Goal: Task Accomplishment & Management: Manage account settings

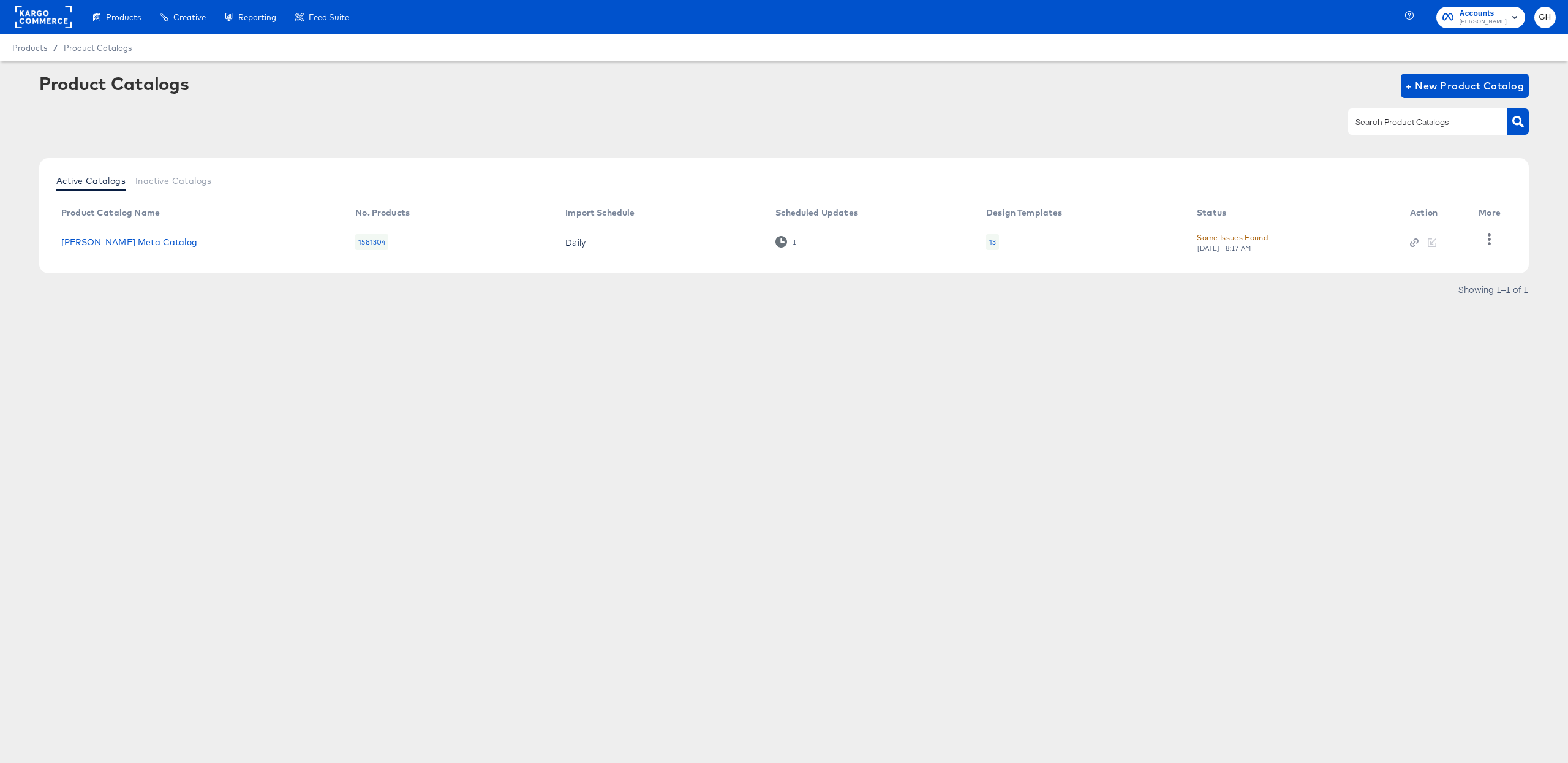
click at [40, 11] on rect at bounding box center [43, 17] width 56 height 22
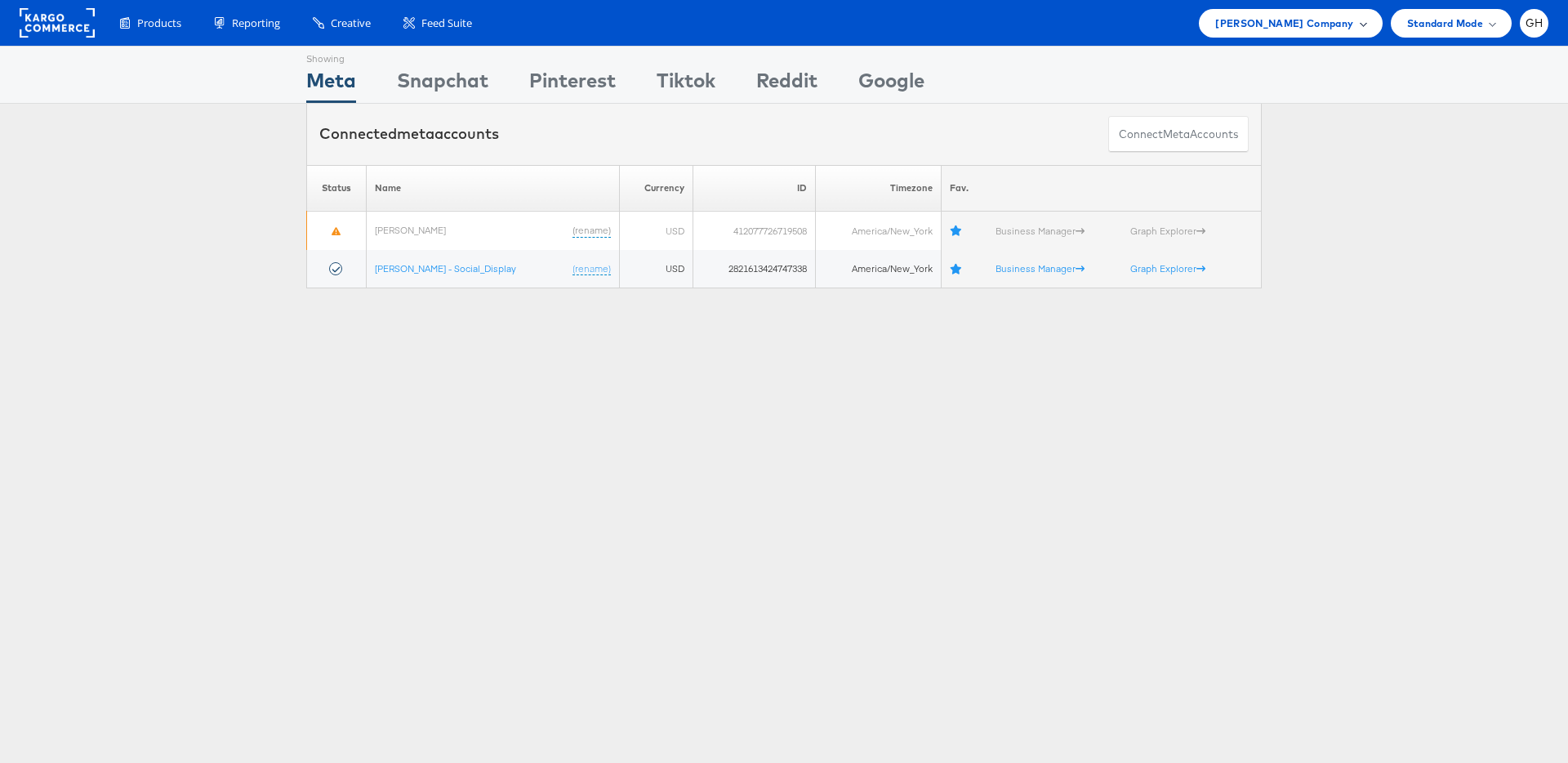
click at [1351, 14] on span "Belk Company" at bounding box center [1285, 23] width 138 height 17
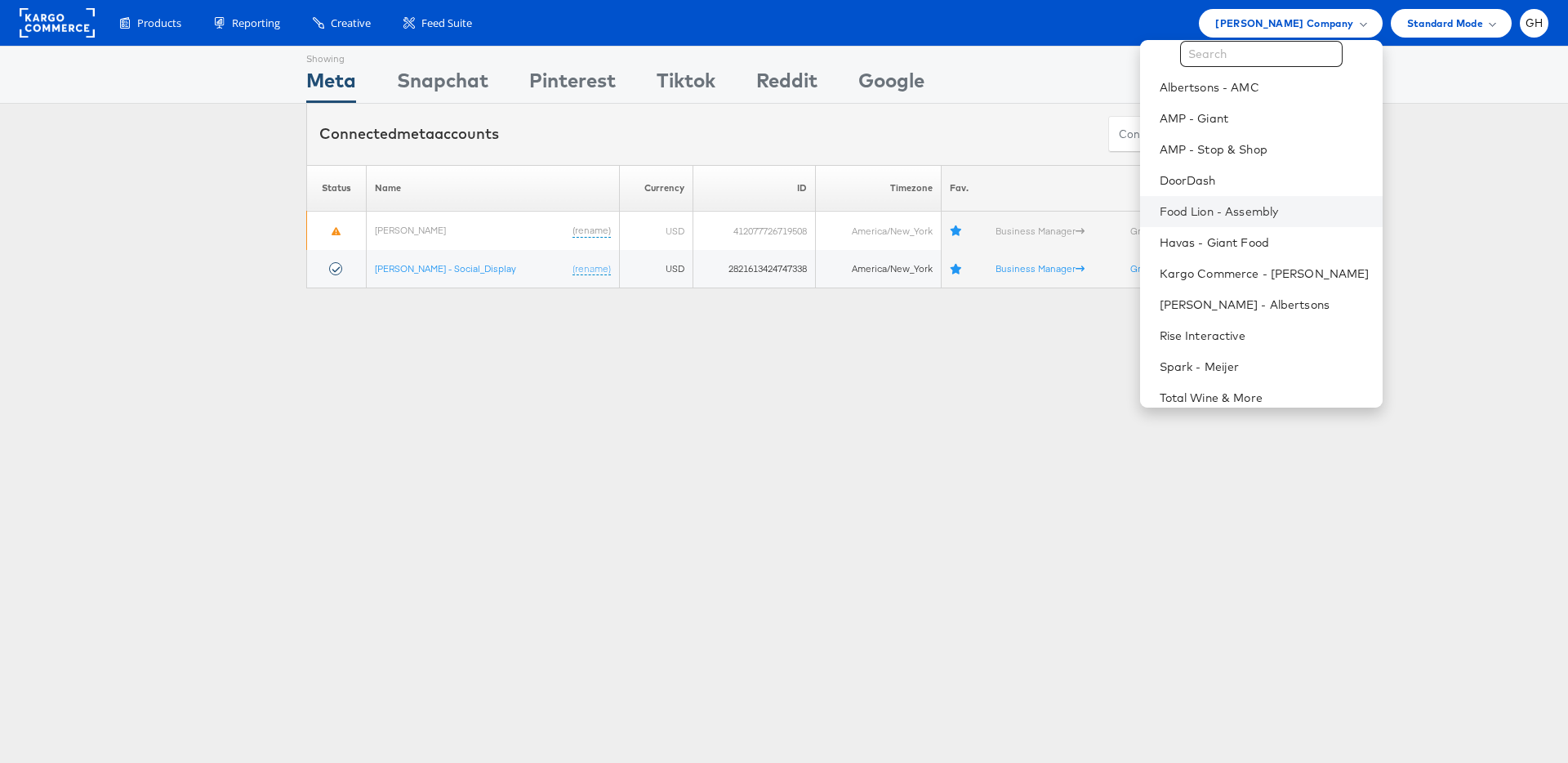
scroll to position [47, 0]
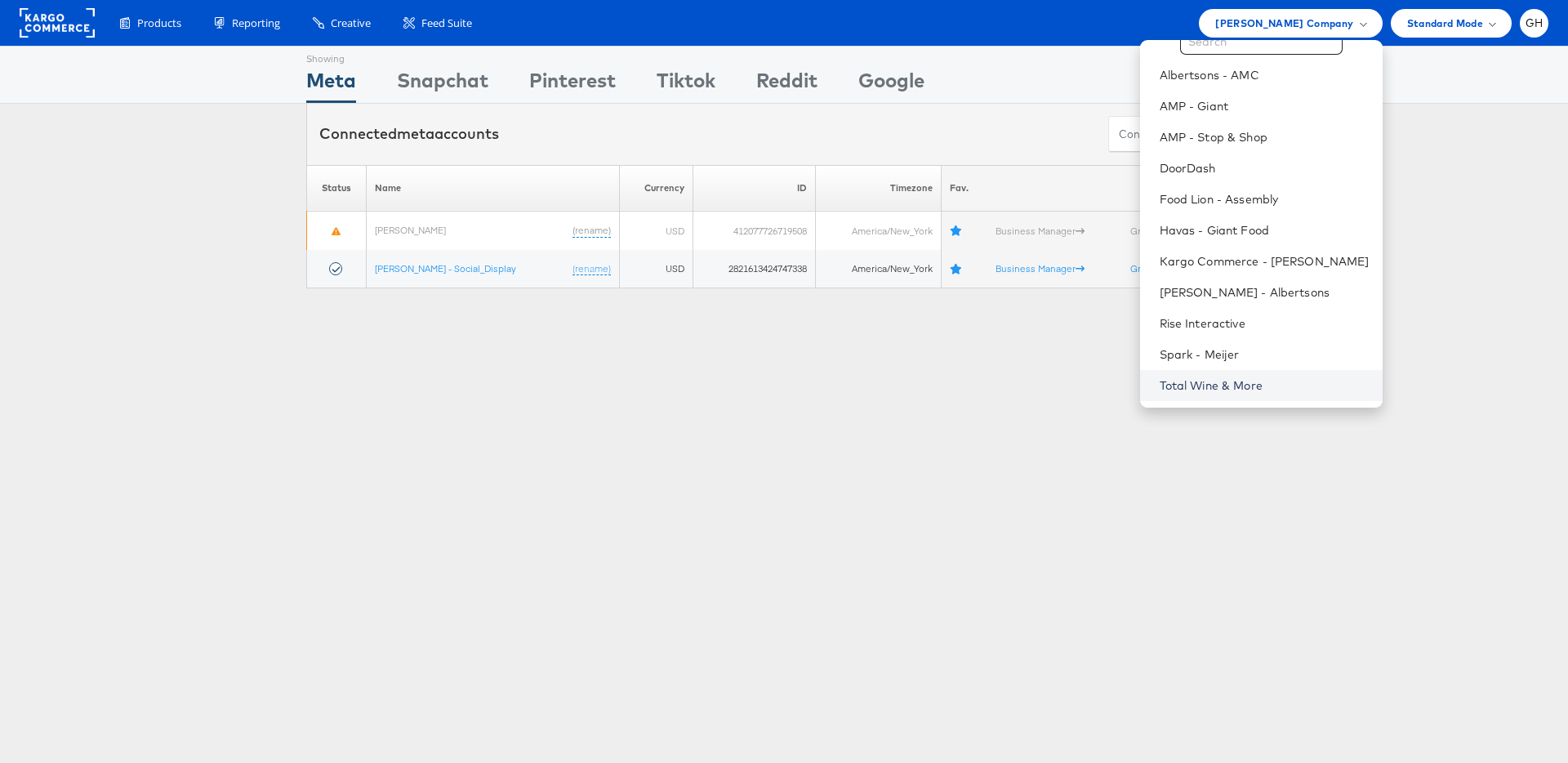
click at [1232, 380] on link "Total Wine & More" at bounding box center [1264, 385] width 209 height 16
